Goal: Complete application form

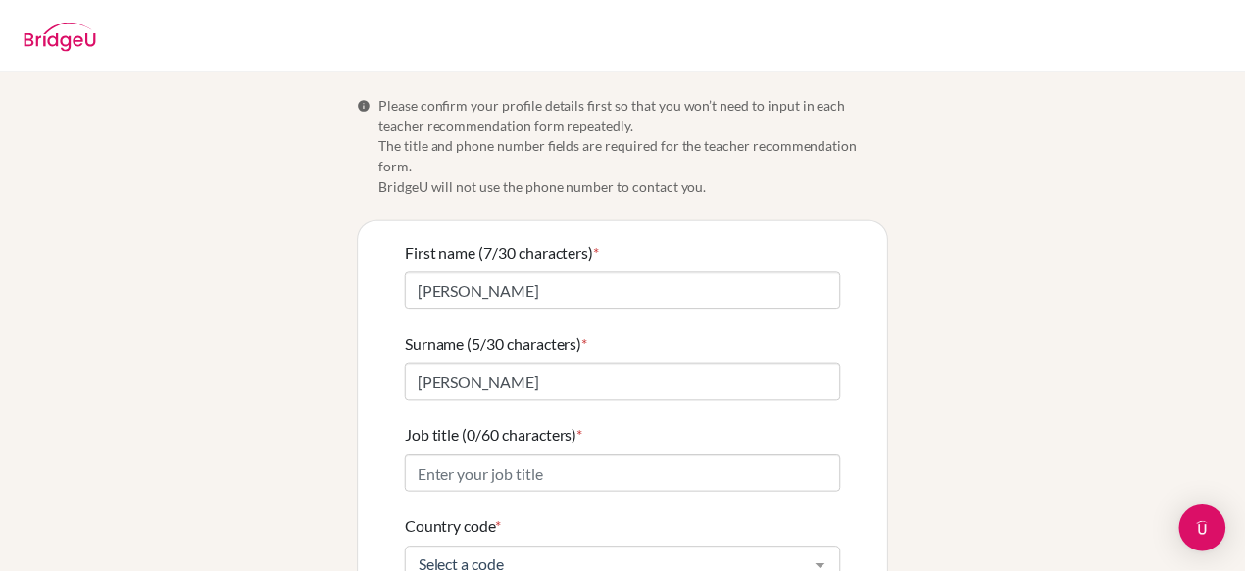
scroll to position [98, 0]
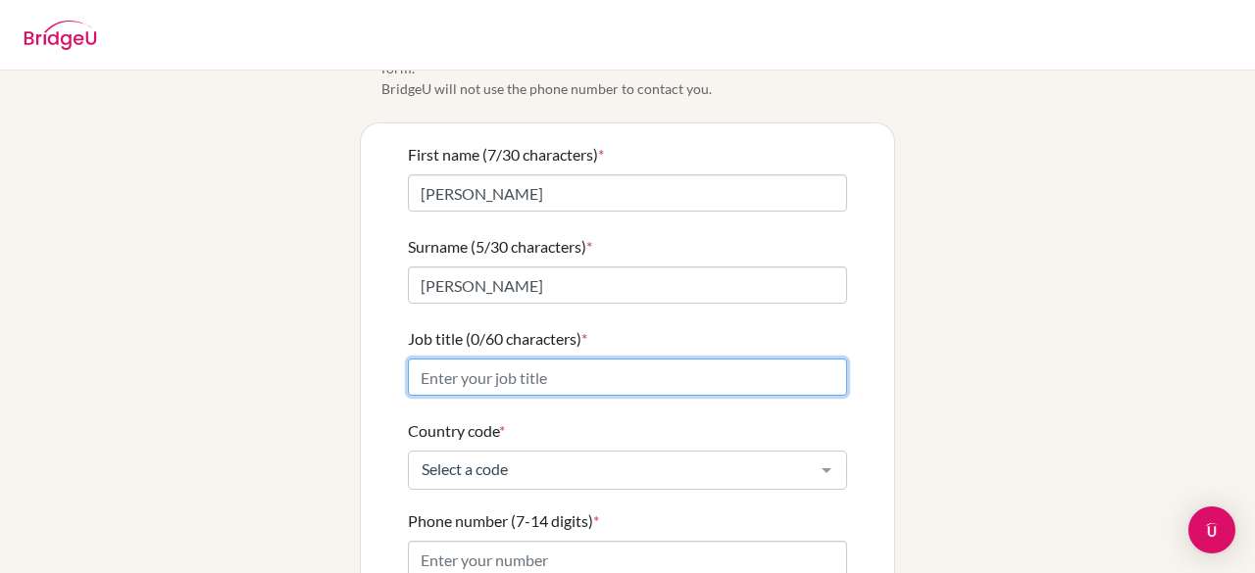
click at [527, 359] on input "Job title (0/60 characters) *" at bounding box center [627, 377] width 439 height 37
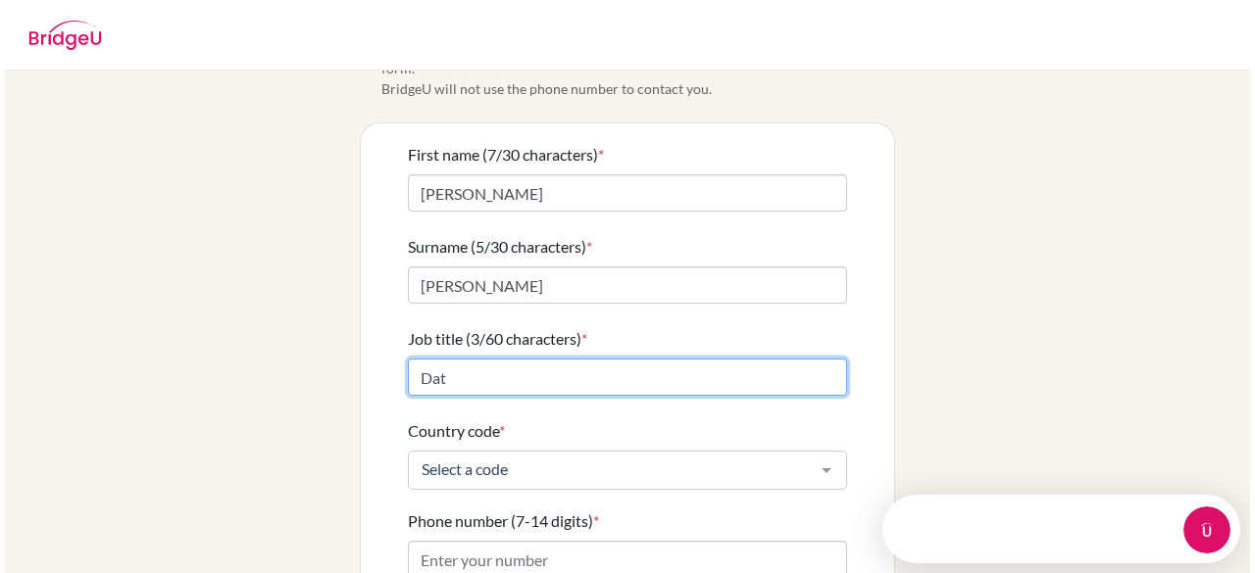
scroll to position [0, 0]
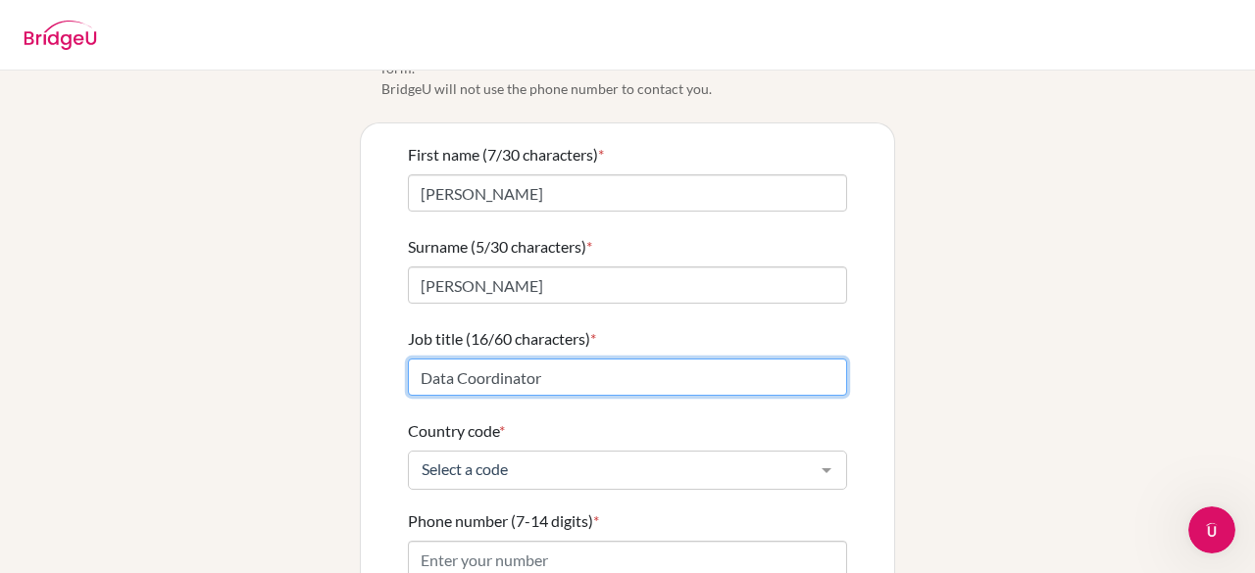
type input "Data Coordinator"
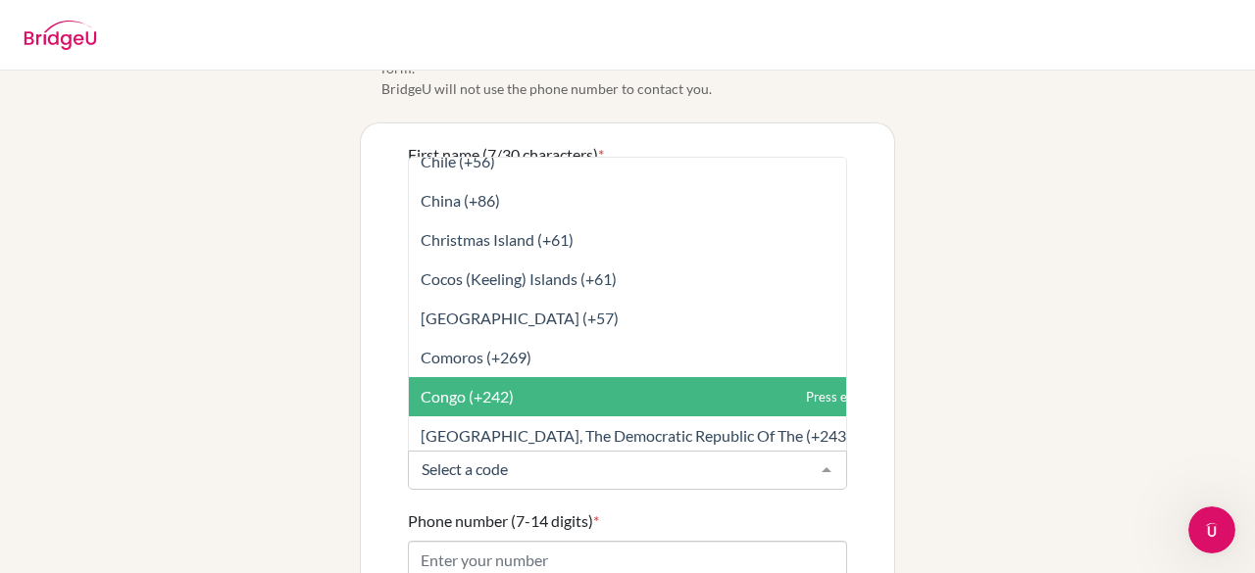
scroll to position [1666, 0]
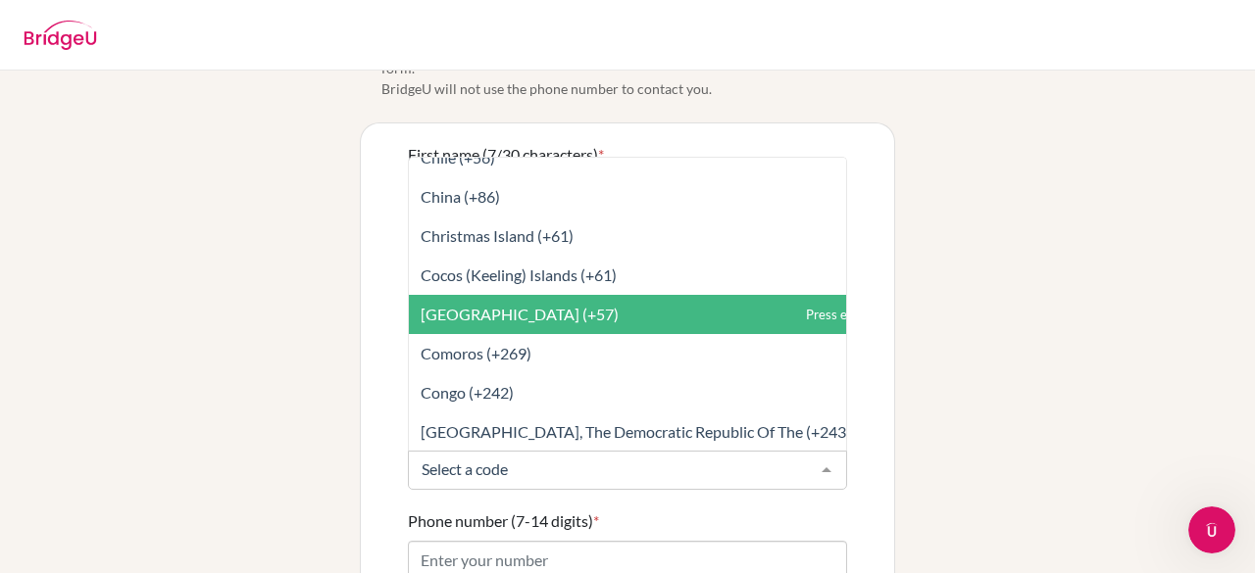
click at [458, 303] on span "Colombia (+57)" at bounding box center [671, 314] width 524 height 39
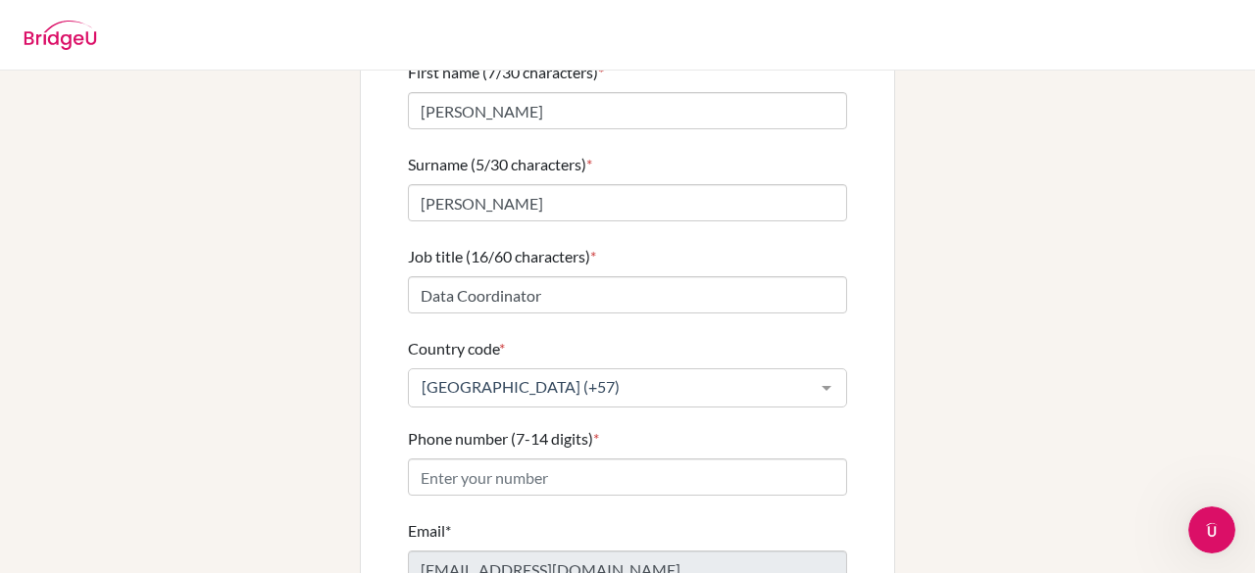
scroll to position [301, 0]
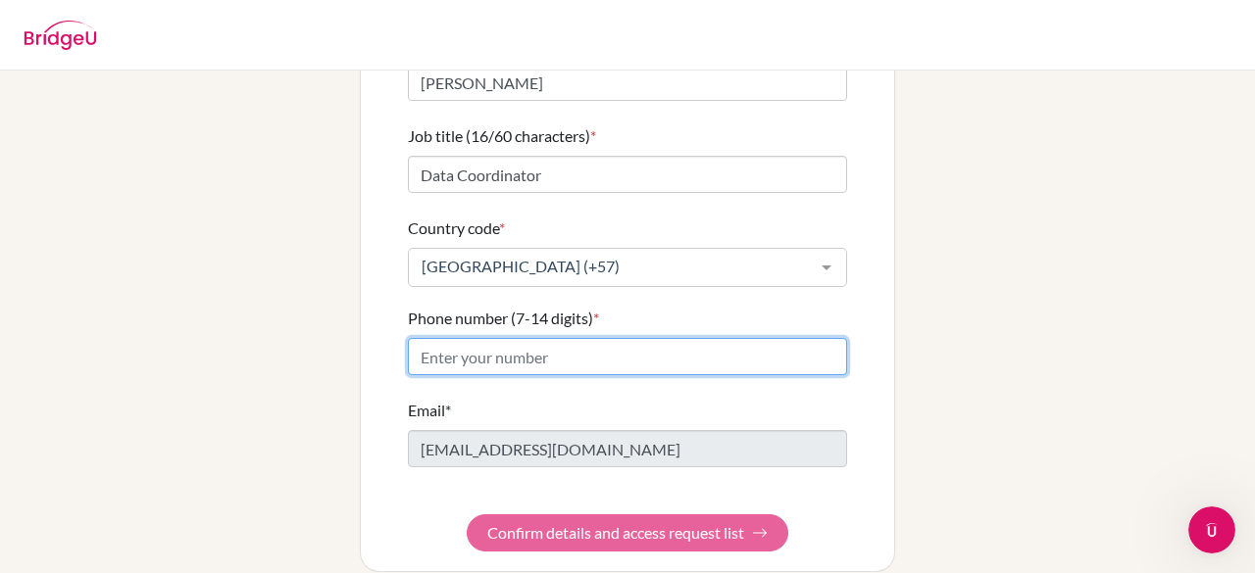
click at [576, 338] on input "Phone number (7-14 digits) *" at bounding box center [627, 356] width 439 height 37
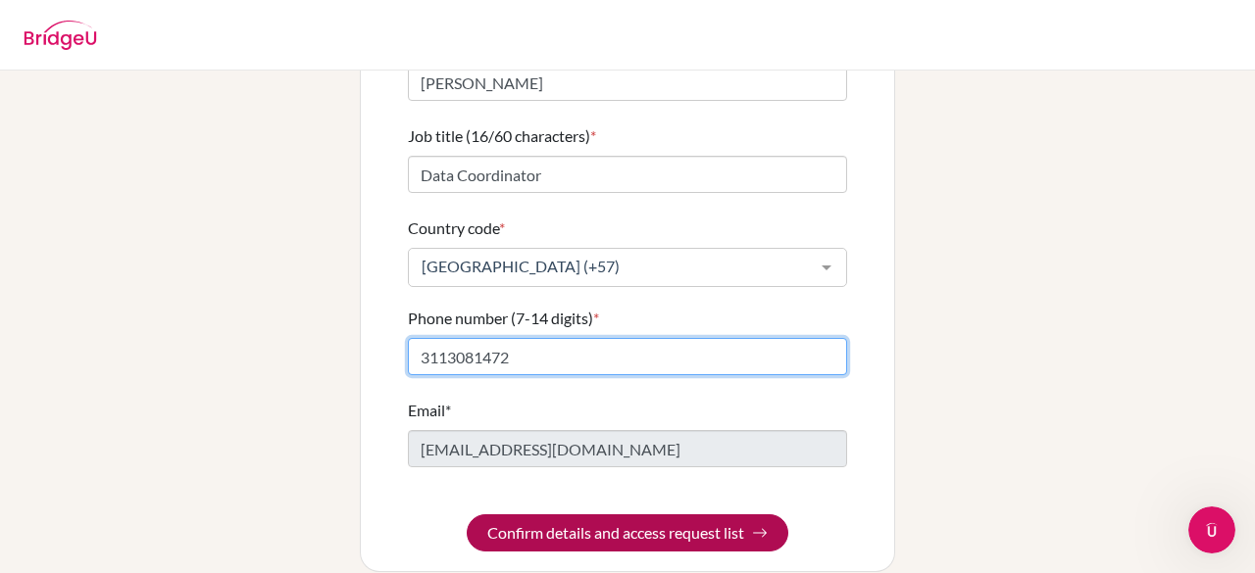
type input "3113081472"
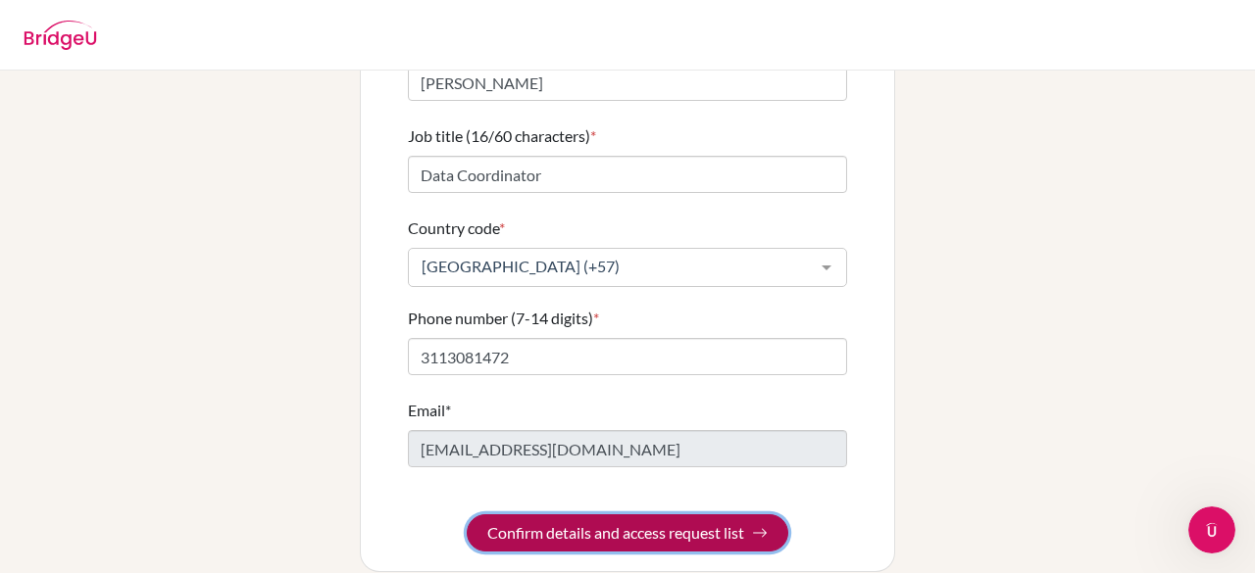
click at [719, 515] on button "Confirm details and access request list" at bounding box center [627, 533] width 321 height 37
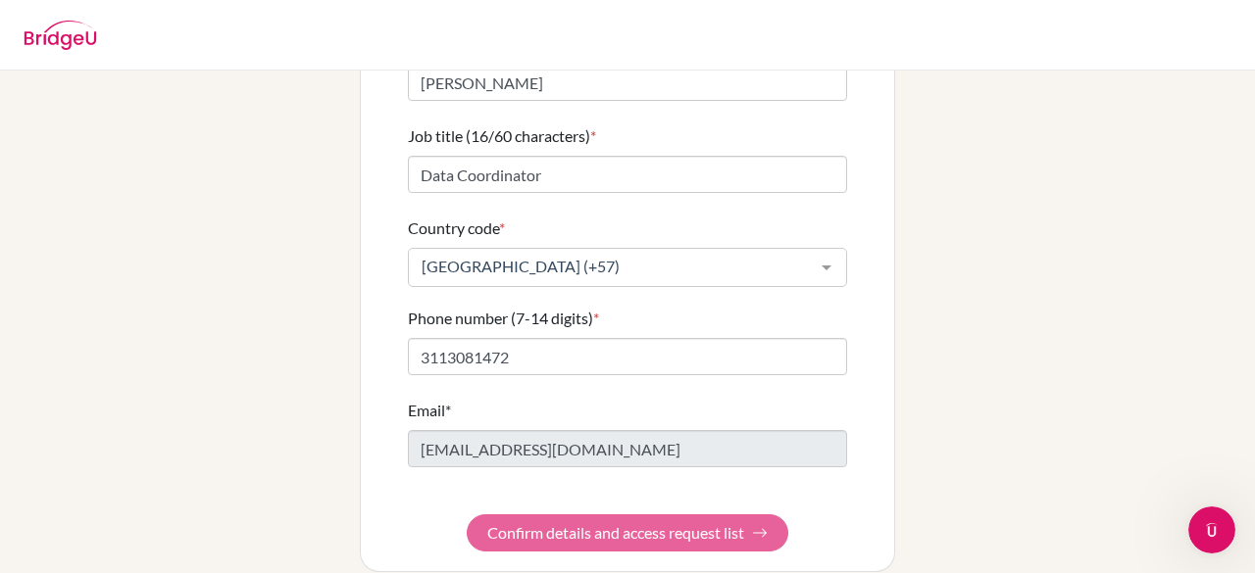
scroll to position [0, 0]
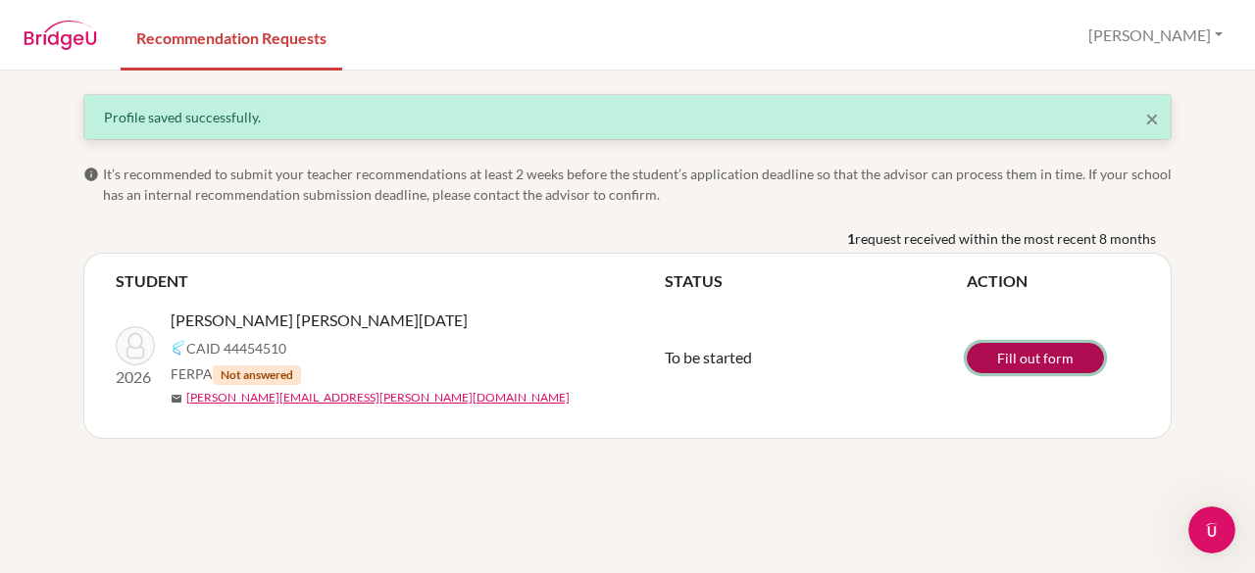
click at [1045, 359] on link "Fill out form" at bounding box center [1034, 358] width 137 height 30
